Goal: Navigation & Orientation: Find specific page/section

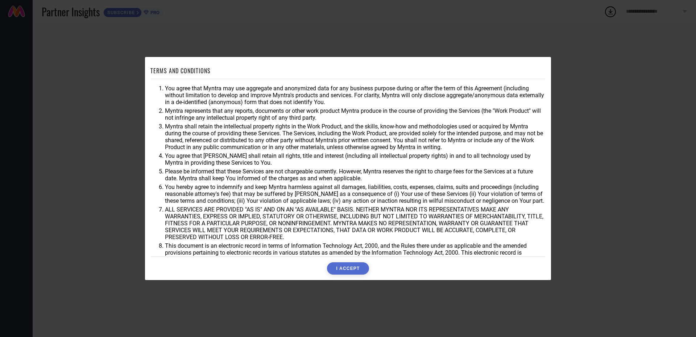
click at [344, 264] on button "I ACCEPT" at bounding box center [348, 268] width 42 height 12
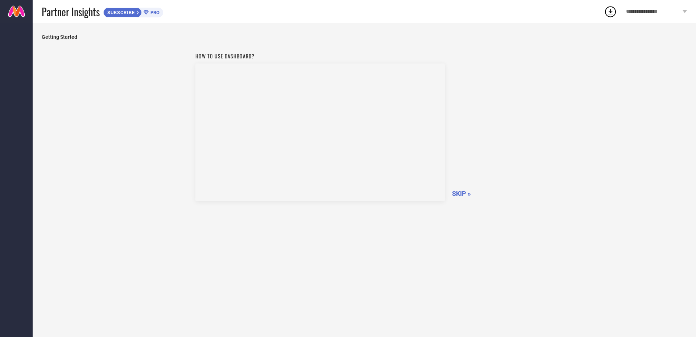
click at [455, 191] on span "SKIP »" at bounding box center [461, 194] width 19 height 8
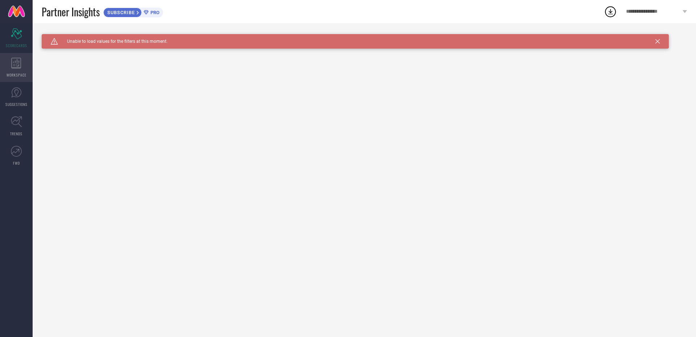
click at [8, 58] on div "WORKSPACE" at bounding box center [16, 67] width 33 height 29
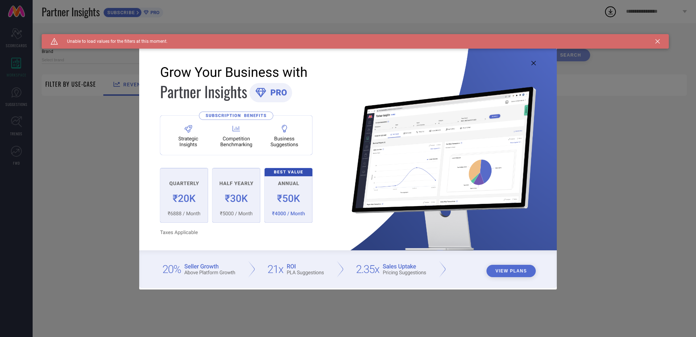
type input "1 STOP FASHION"
type input "All"
click at [537, 60] on img at bounding box center [347, 167] width 417 height 240
click at [535, 63] on icon at bounding box center [533, 63] width 4 height 4
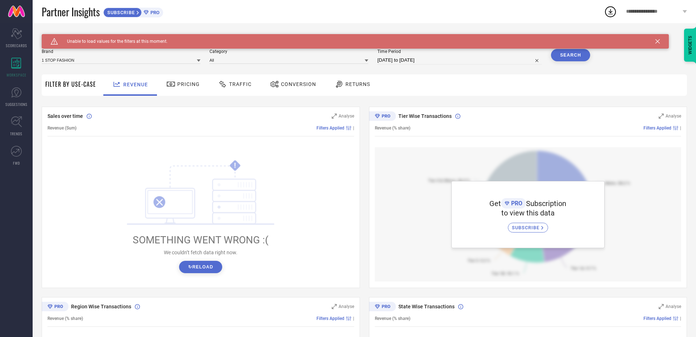
click at [658, 42] on icon at bounding box center [657, 41] width 4 height 4
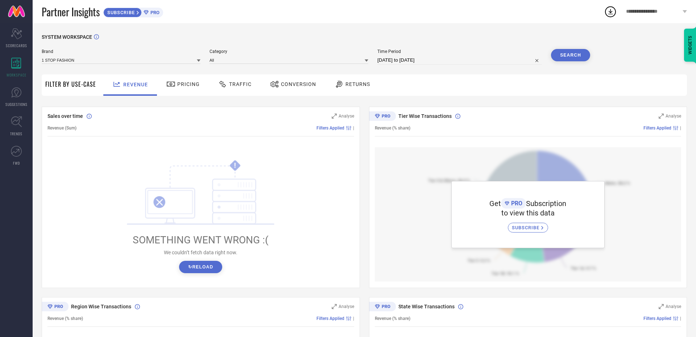
click at [195, 267] on button "↻ Reload" at bounding box center [200, 267] width 43 height 12
click at [5, 40] on div "Scorecard SCORECARDS" at bounding box center [16, 38] width 33 height 29
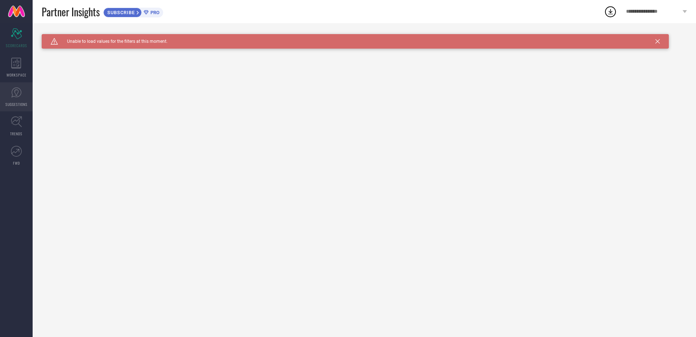
click at [12, 100] on link "SUGGESTIONS" at bounding box center [16, 96] width 33 height 29
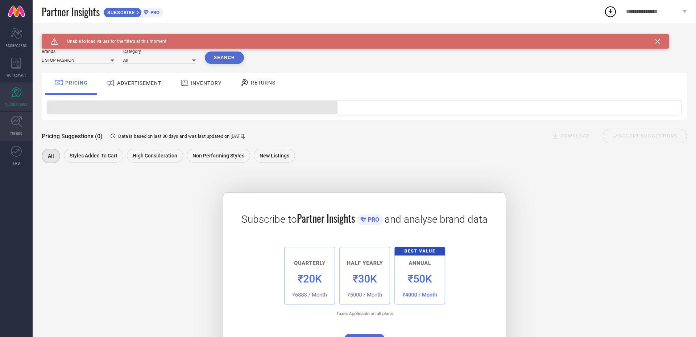
click at [17, 135] on span "TRENDS" at bounding box center [16, 133] width 12 height 5
